Goal: Task Accomplishment & Management: Use online tool/utility

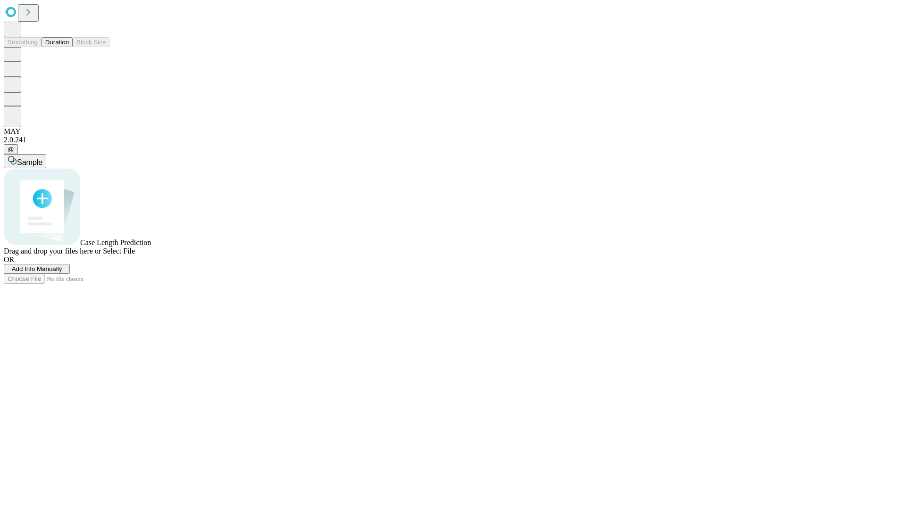
click at [69, 47] on button "Duration" at bounding box center [57, 42] width 31 height 10
click at [135, 255] on span "Select File" at bounding box center [119, 251] width 32 height 8
